Goal: Task Accomplishment & Management: Manage account settings

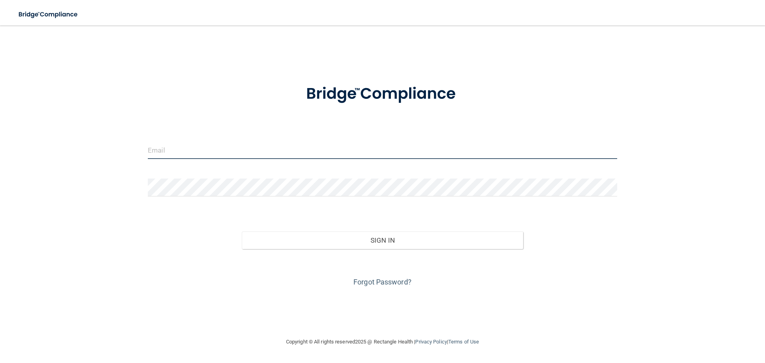
click at [235, 159] on input "email" at bounding box center [382, 150] width 469 height 18
type input "[EMAIL_ADDRESS][DOMAIN_NAME]"
click at [182, 147] on input "email" at bounding box center [382, 150] width 469 height 18
type input "[EMAIL_ADDRESS][DOMAIN_NAME]"
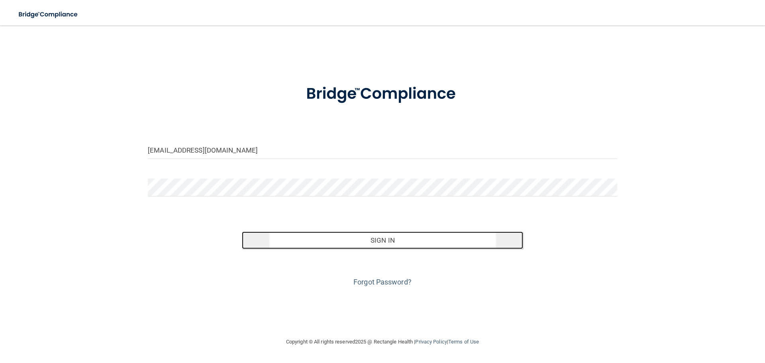
click at [392, 244] on button "Sign In" at bounding box center [383, 240] width 282 height 18
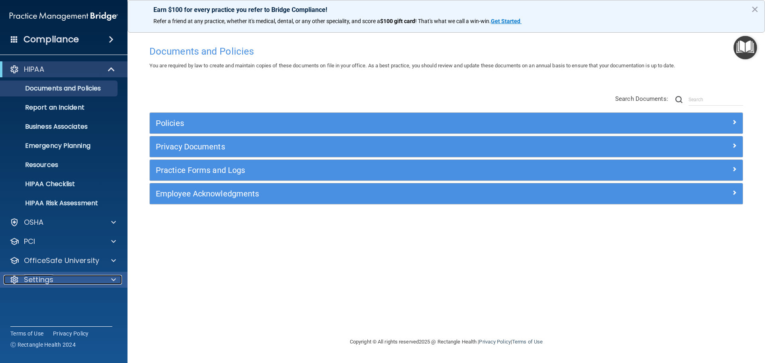
click at [51, 281] on p "Settings" at bounding box center [38, 280] width 29 height 10
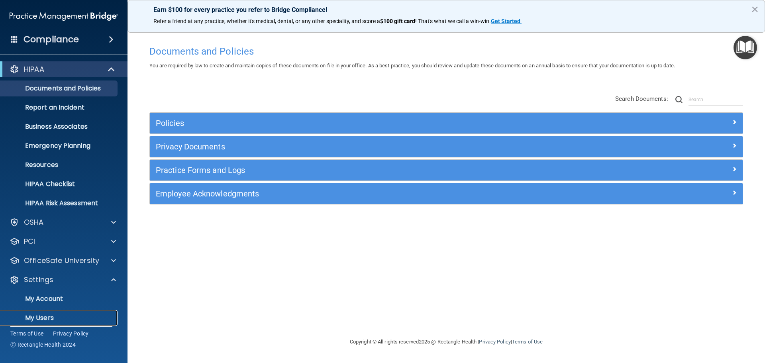
click at [49, 319] on p "My Users" at bounding box center [59, 318] width 109 height 8
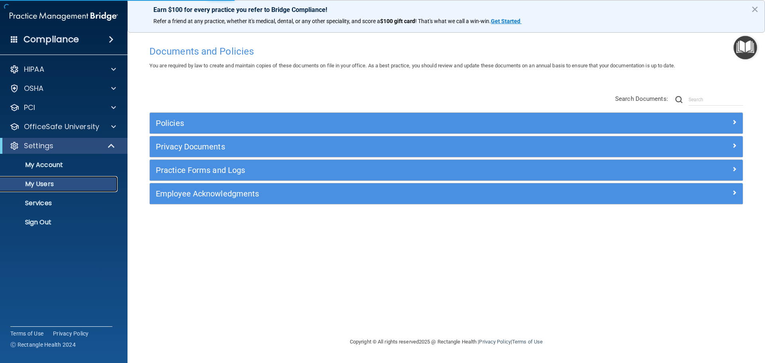
select select "20"
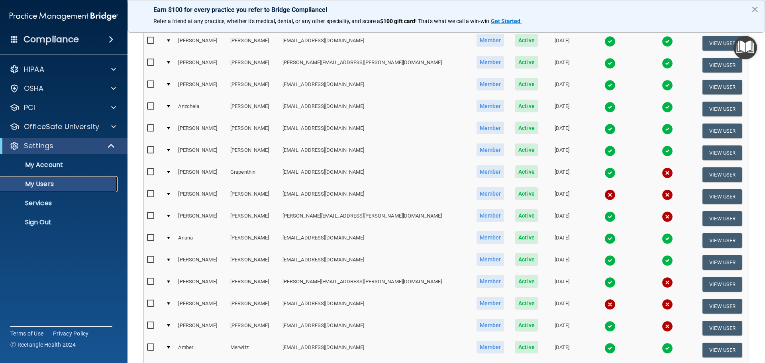
scroll to position [239, 0]
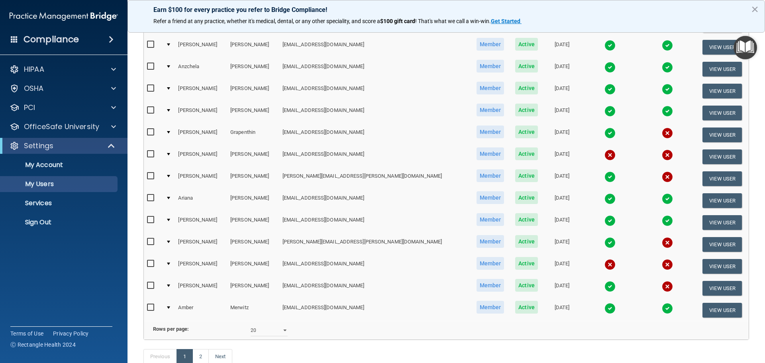
click at [151, 261] on input "checkbox" at bounding box center [151, 263] width 9 height 6
checkbox input "true"
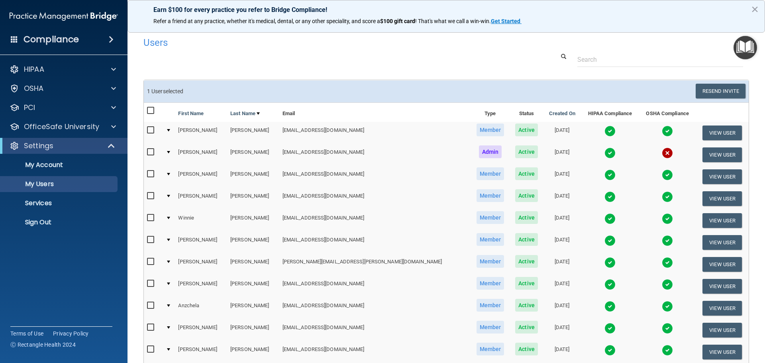
scroll to position [0, 0]
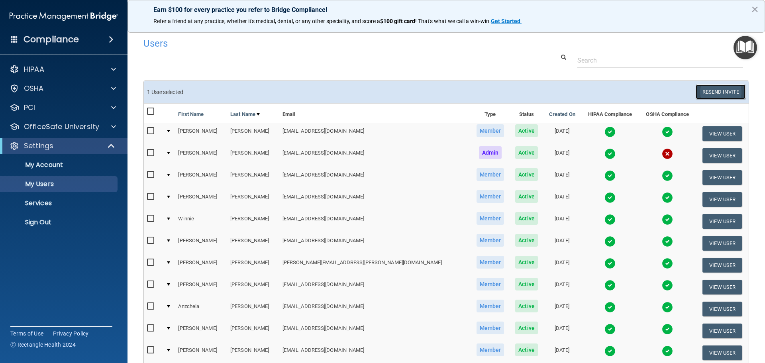
click at [705, 93] on button "Resend Invite" at bounding box center [720, 91] width 50 height 15
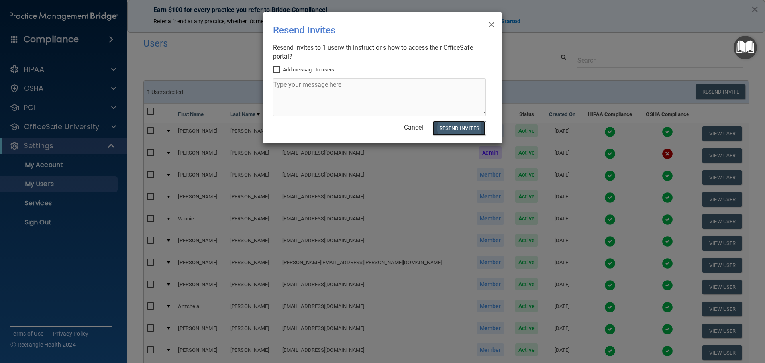
click at [461, 133] on button "Resend Invites" at bounding box center [458, 128] width 53 height 15
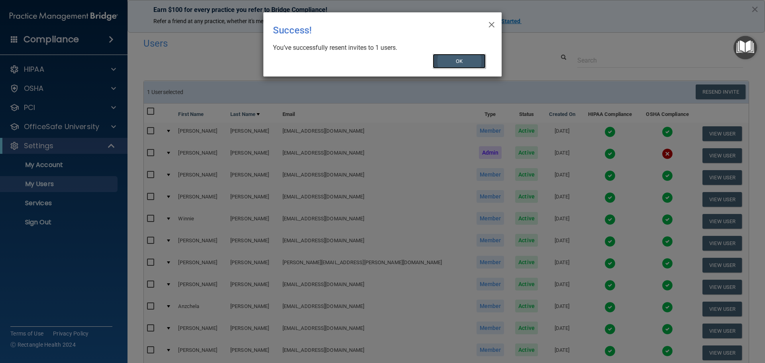
click at [475, 64] on button "OK" at bounding box center [458, 61] width 53 height 15
